Goal: Task Accomplishment & Management: Manage account settings

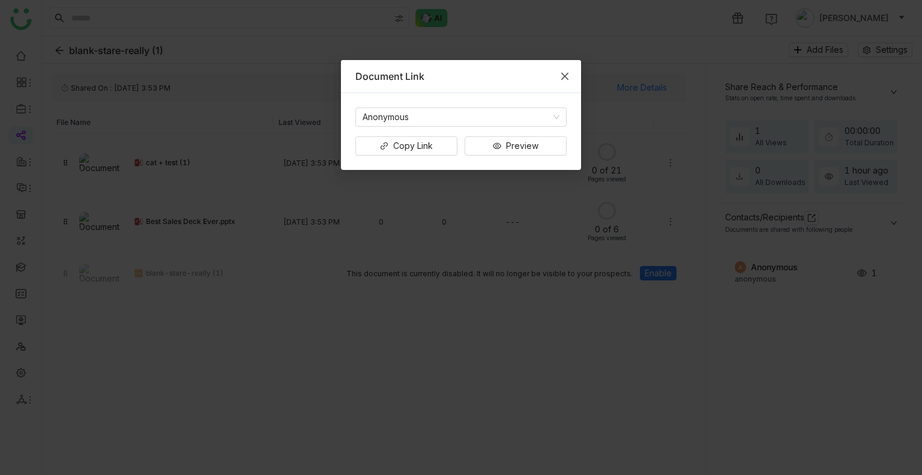
click at [563, 74] on icon "Close" at bounding box center [564, 76] width 7 height 7
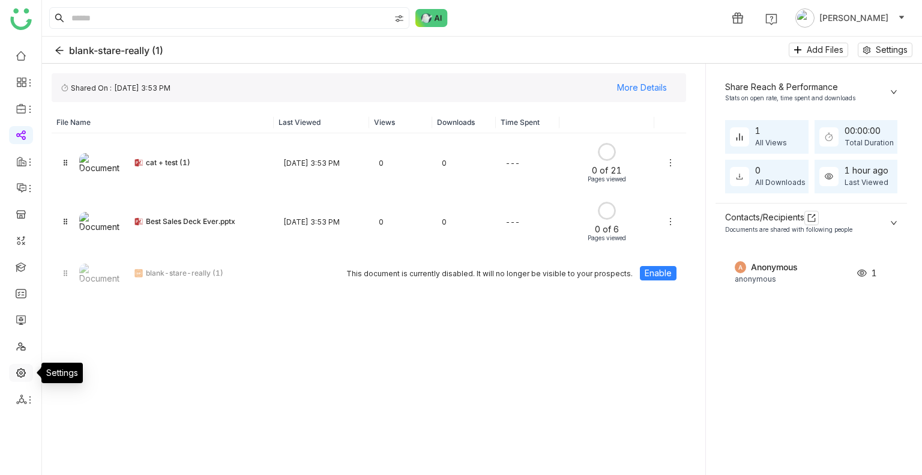
click at [23, 374] on link at bounding box center [21, 372] width 11 height 10
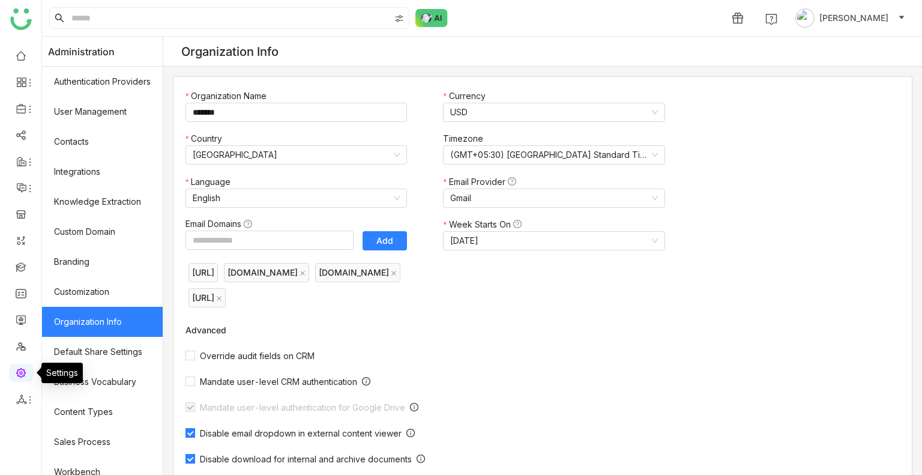
click at [23, 374] on link at bounding box center [21, 372] width 11 height 10
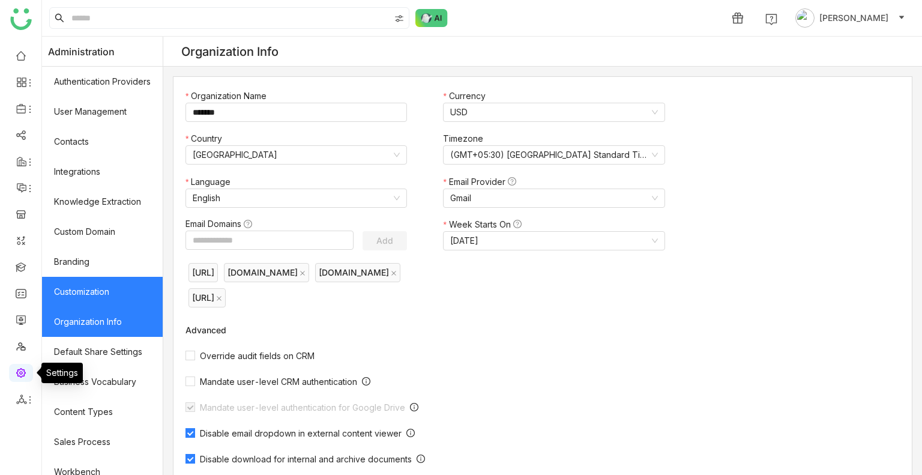
scroll to position [161, 0]
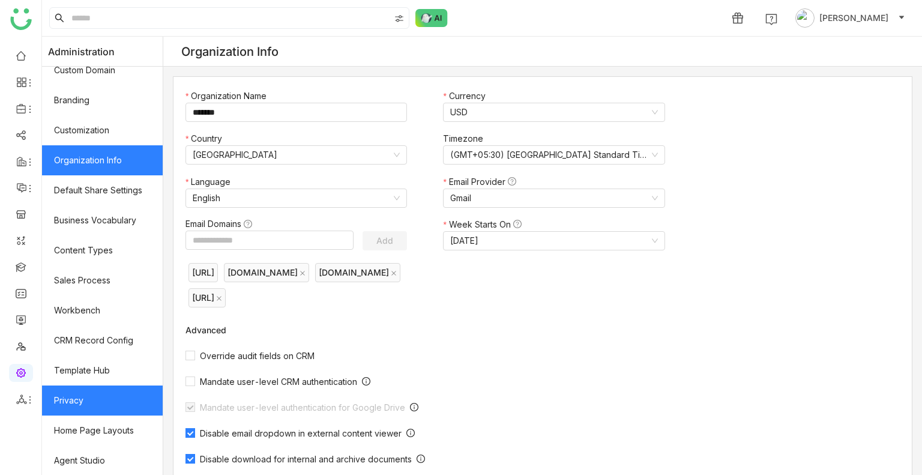
click at [97, 395] on link "Privacy" at bounding box center [102, 400] width 121 height 30
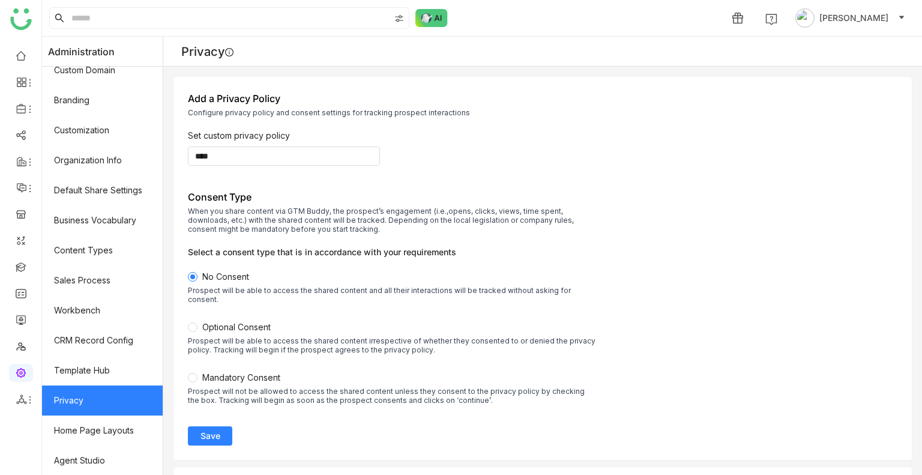
click at [220, 430] on span "Save" at bounding box center [210, 436] width 20 height 12
